Goal: Book appointment/travel/reservation

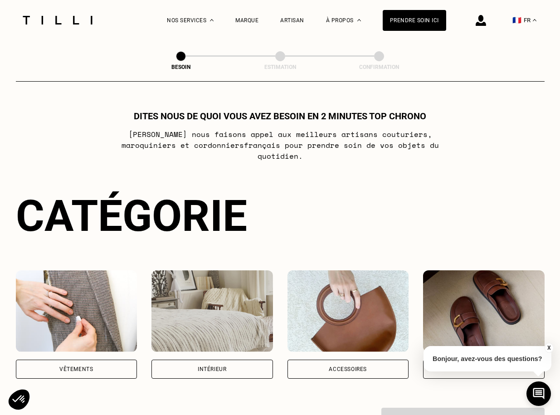
scroll to position [23, 0]
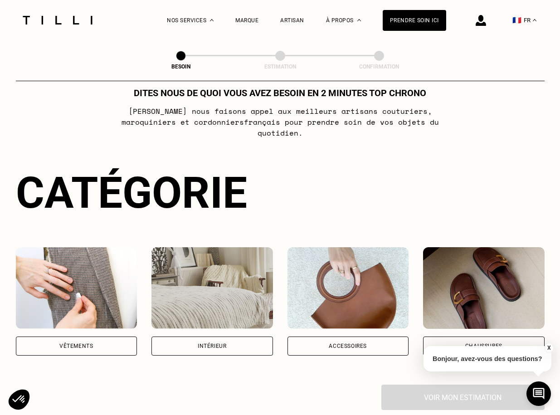
click at [210, 287] on img at bounding box center [211, 288] width 121 height 82
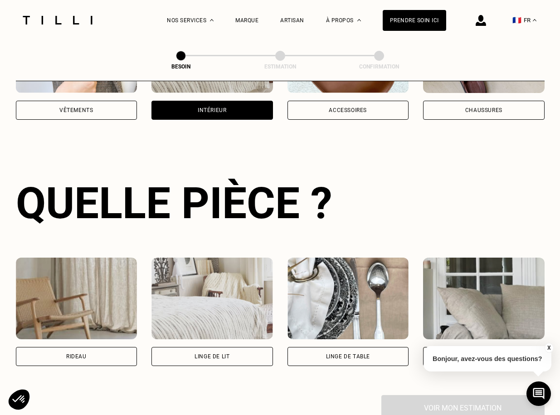
scroll to position [295, 0]
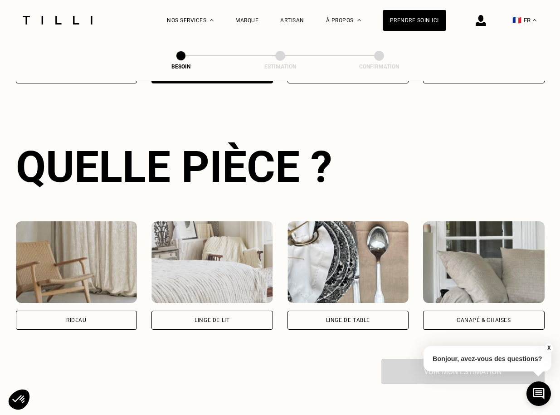
click at [207, 317] on div "Linge de lit" at bounding box center [211, 319] width 35 height 5
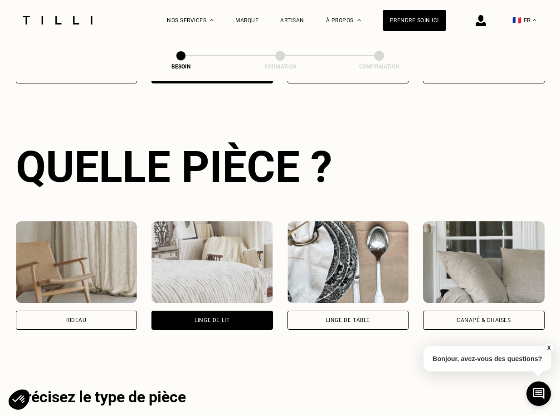
scroll to position [541, 0]
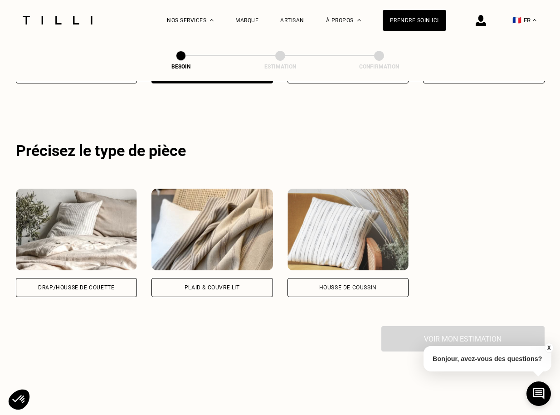
click at [100, 278] on div "Drap/Housse de couette" at bounding box center [76, 287] width 121 height 19
select select "FR"
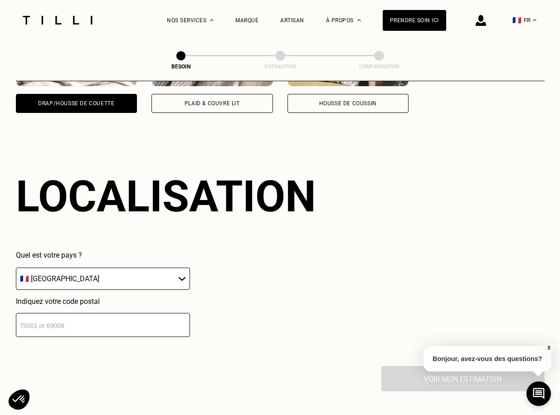
scroll to position [755, 0]
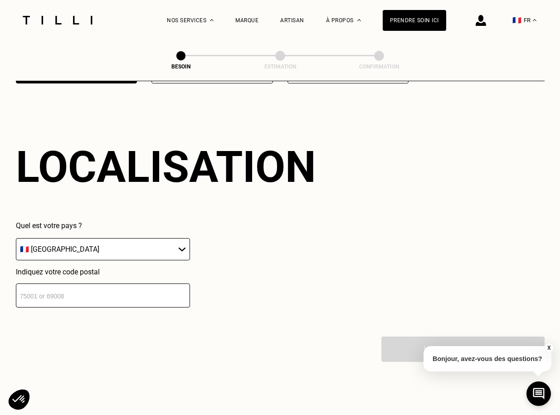
click at [97, 291] on input "number" at bounding box center [103, 295] width 174 height 24
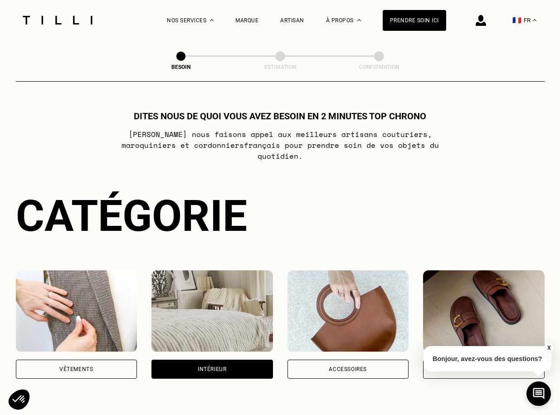
scroll to position [0, 0]
type input "75015"
click at [213, 18] on div "Nos services" at bounding box center [190, 20] width 47 height 40
click at [61, 25] on div at bounding box center [57, 20] width 76 height 40
click at [61, 23] on img at bounding box center [57, 20] width 76 height 9
